Goal: Task Accomplishment & Management: Use online tool/utility

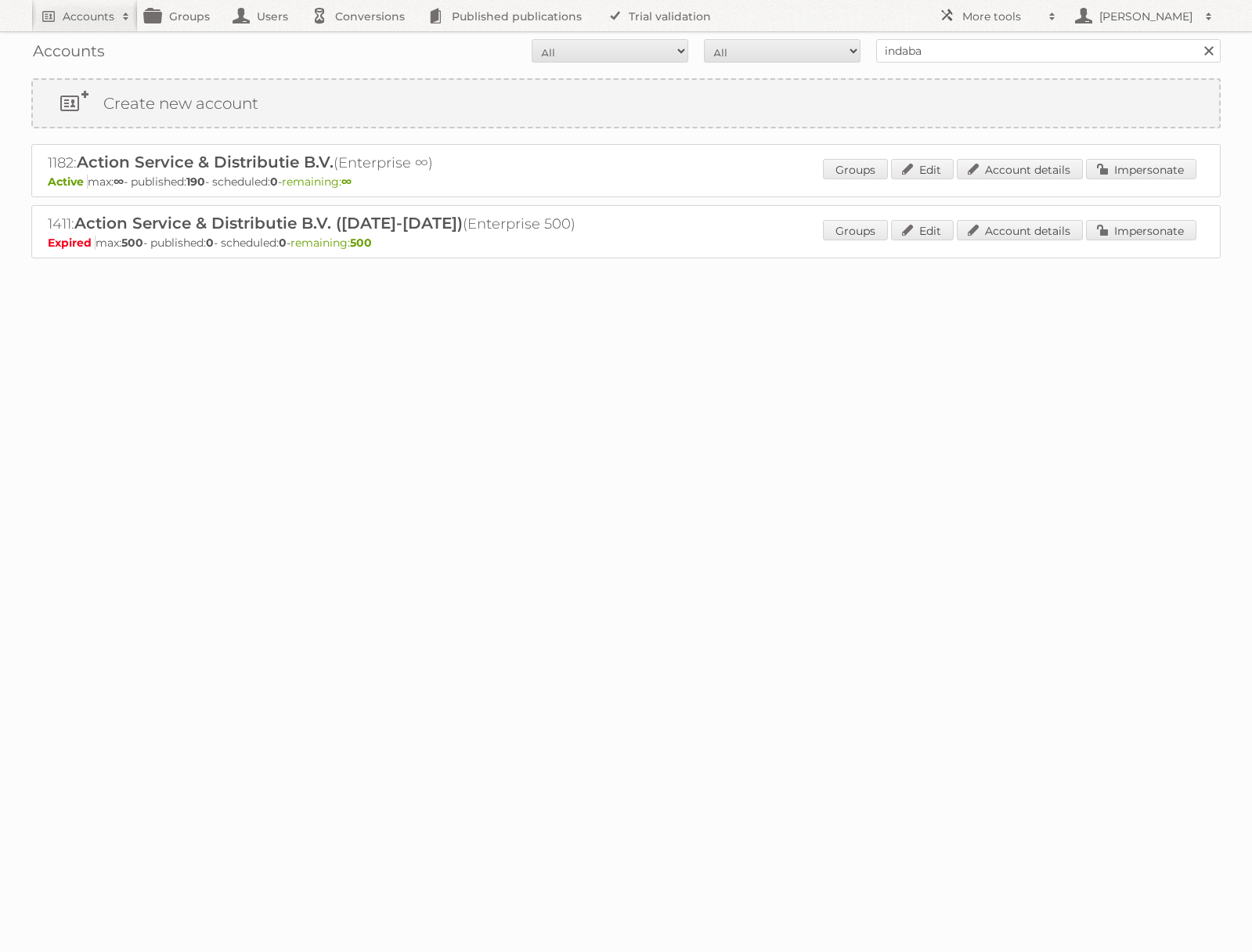
type input "indaba trading"
click at [1196, 39] on input "Search" at bounding box center [1207, 51] width 23 height 23
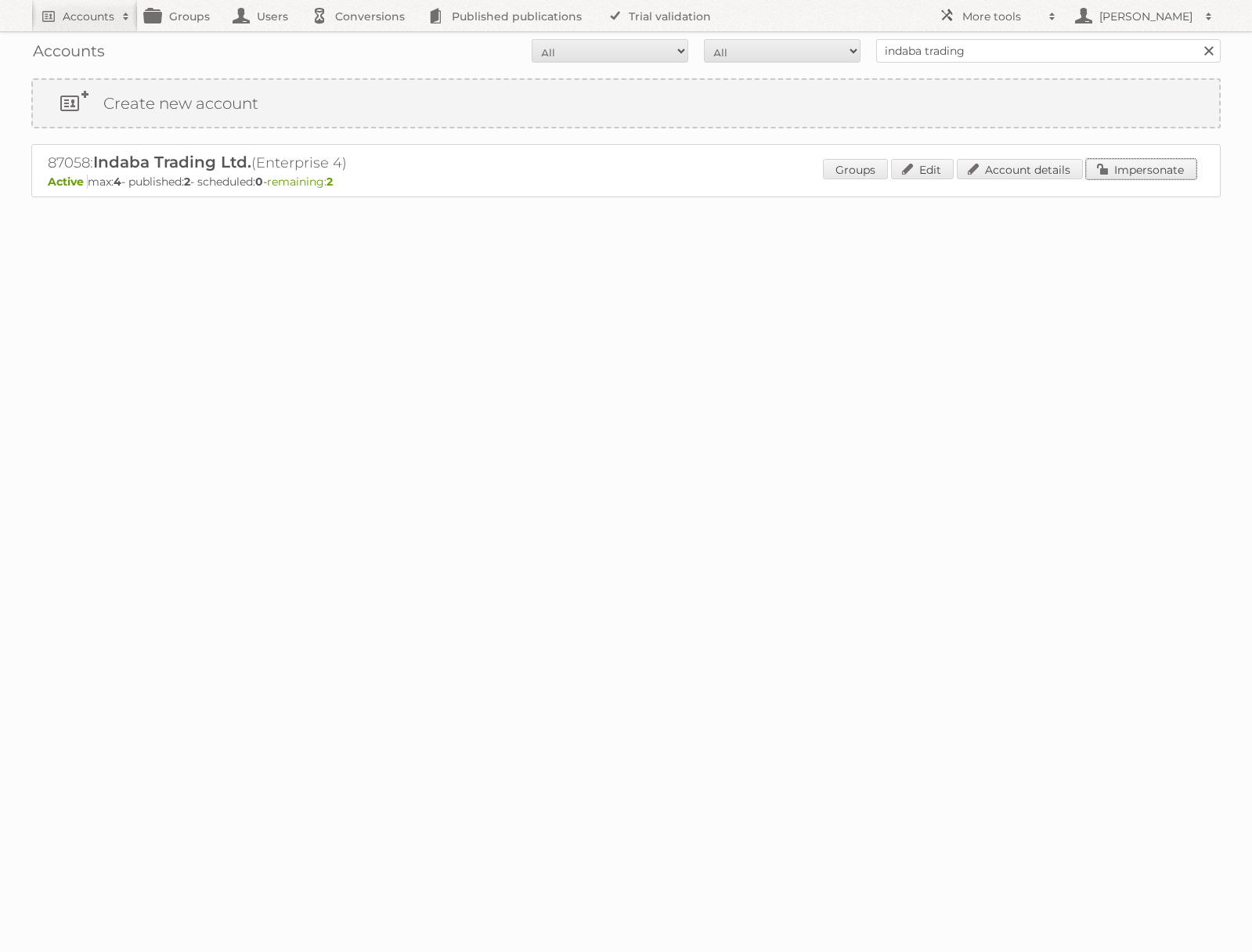
drag, startPoint x: 1146, startPoint y: 169, endPoint x: 1055, endPoint y: 182, distance: 91.9
click at [1146, 170] on link "Impersonate" at bounding box center [1141, 169] width 111 height 20
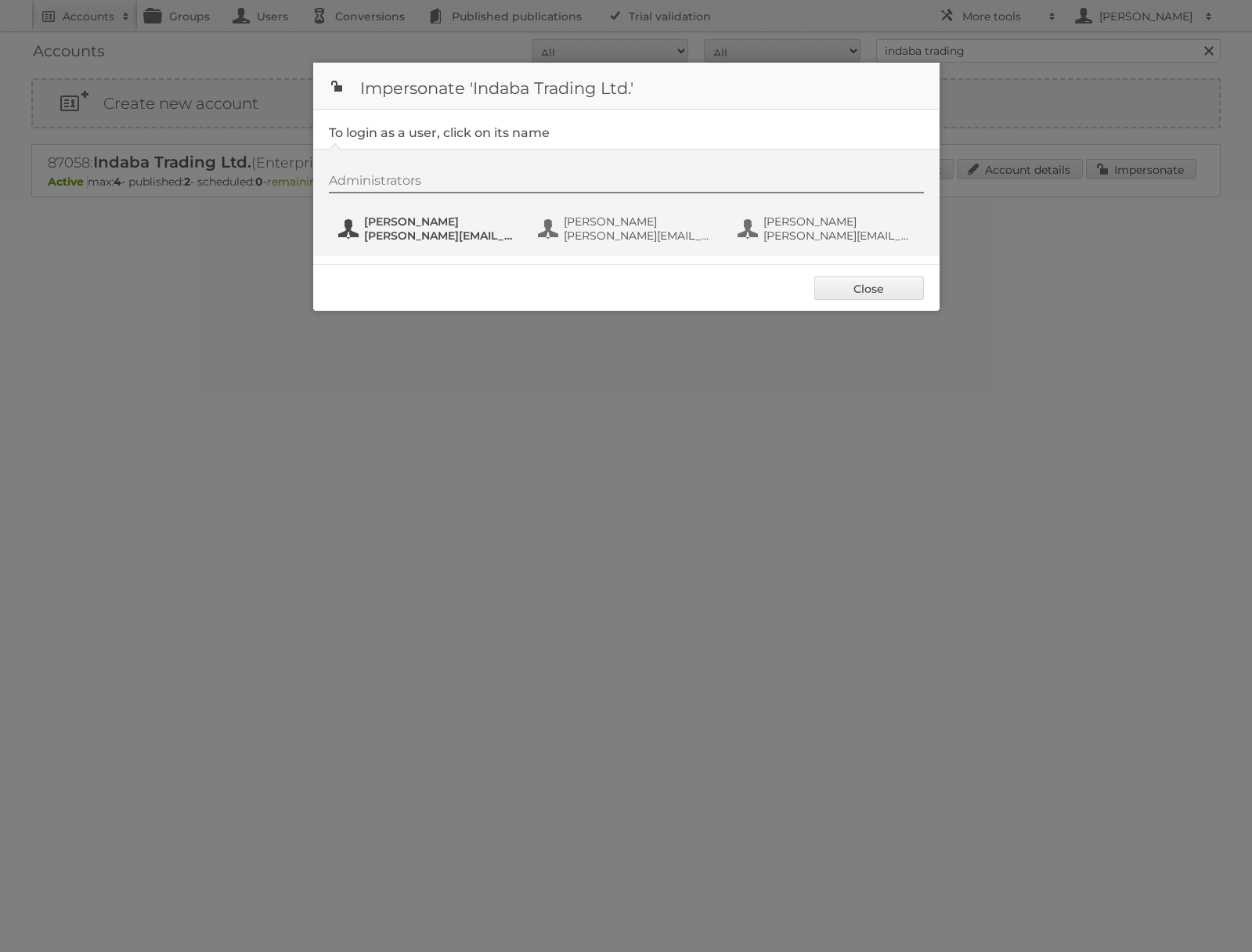
click at [486, 236] on span "alison@indabatrading.com" at bounding box center [440, 235] width 152 height 15
